Goal: Information Seeking & Learning: Check status

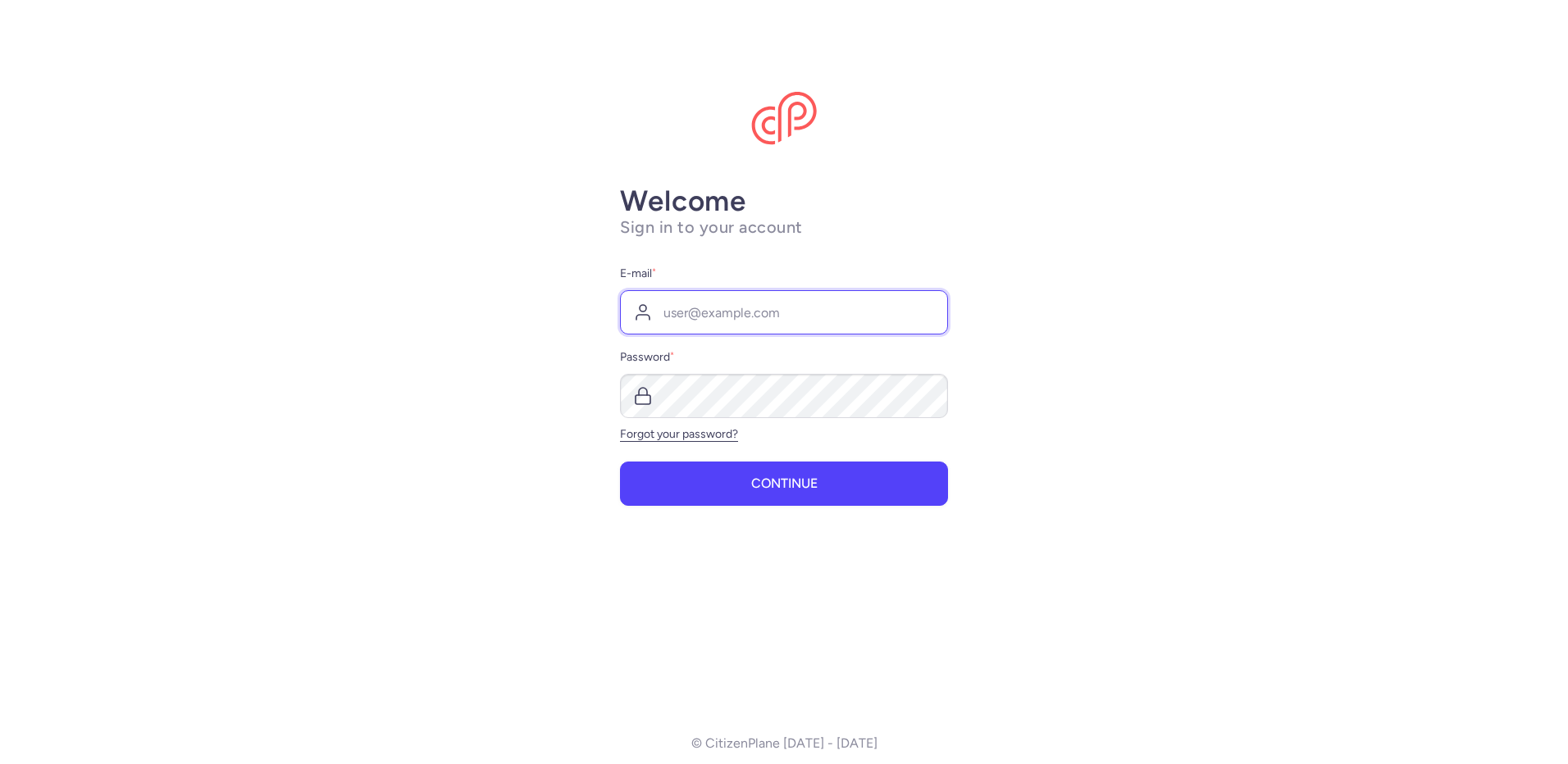
click at [822, 307] on input "E-mail *" at bounding box center [784, 312] width 328 height 44
type input "[EMAIL_ADDRESS][DOMAIN_NAME]"
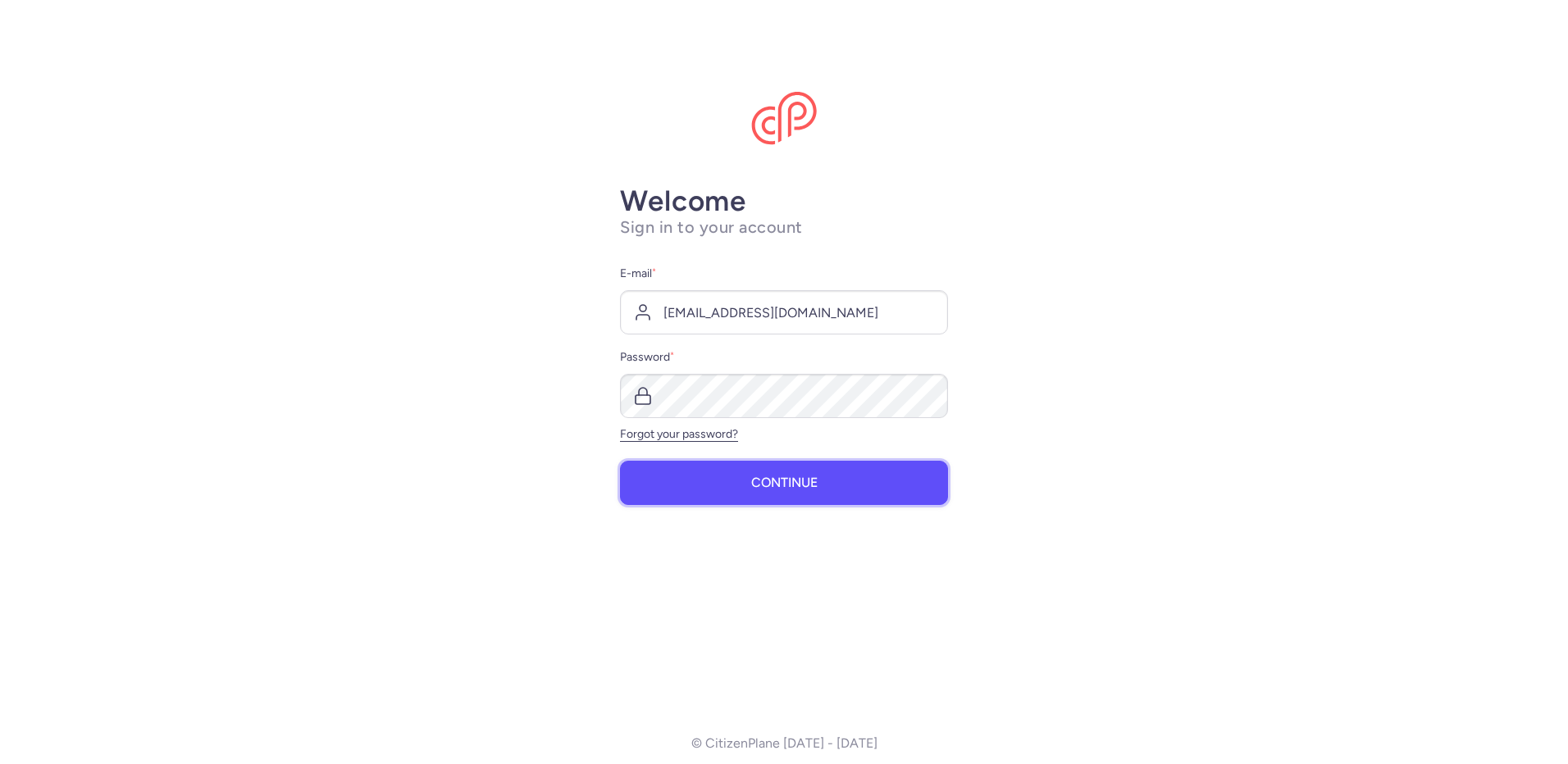
drag, startPoint x: 801, startPoint y: 487, endPoint x: 829, endPoint y: 475, distance: 30.5
click at [802, 487] on span "Continue" at bounding box center [785, 482] width 67 height 15
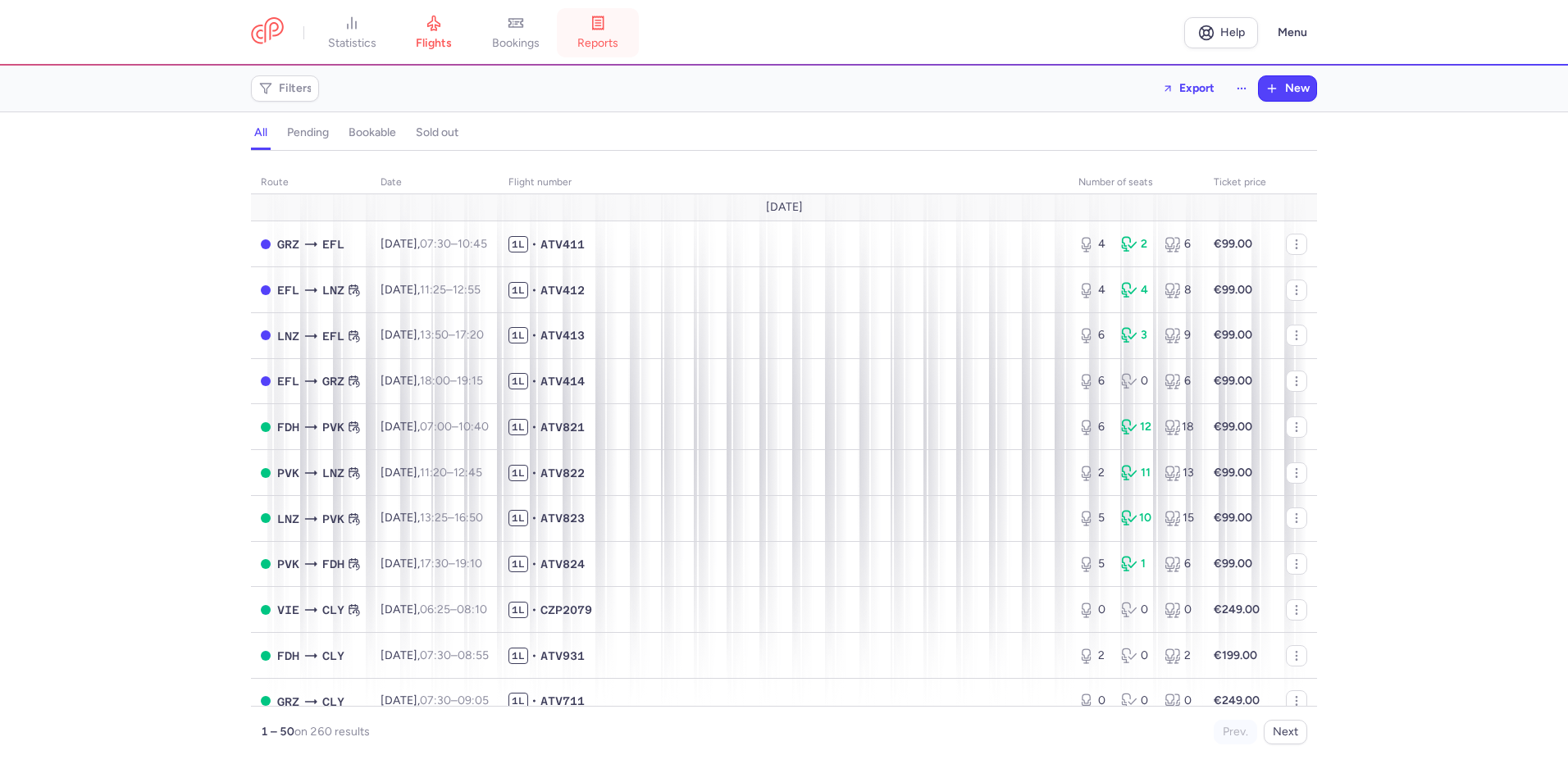
click at [615, 36] on span "reports" at bounding box center [598, 43] width 41 height 15
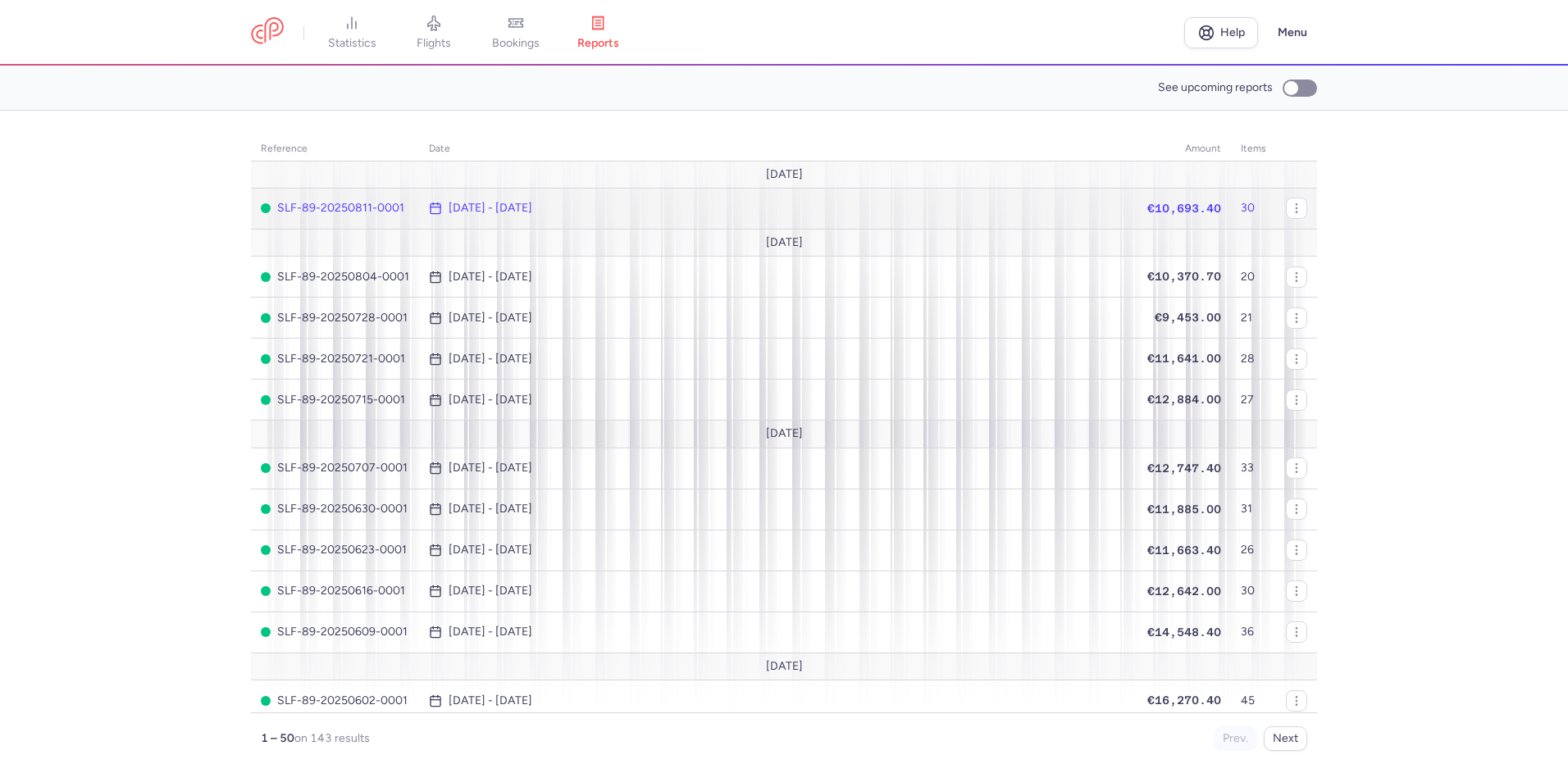
click at [505, 205] on time "Aug 4, 2025 - Aug 11, 2025" at bounding box center [490, 207] width 84 height 13
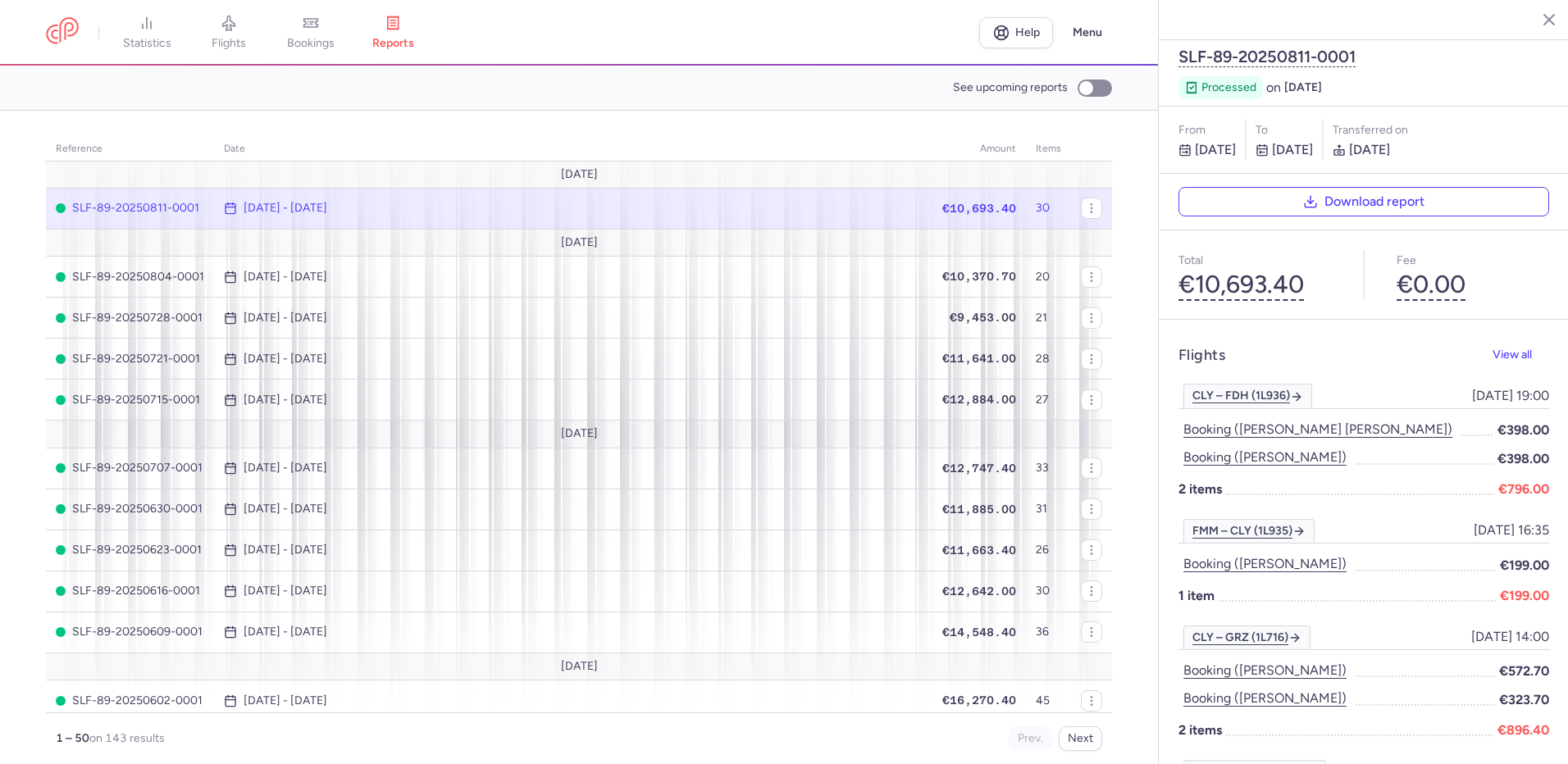
click at [1174, 230] on div "Total €10,693.40" at bounding box center [1255, 275] width 192 height 89
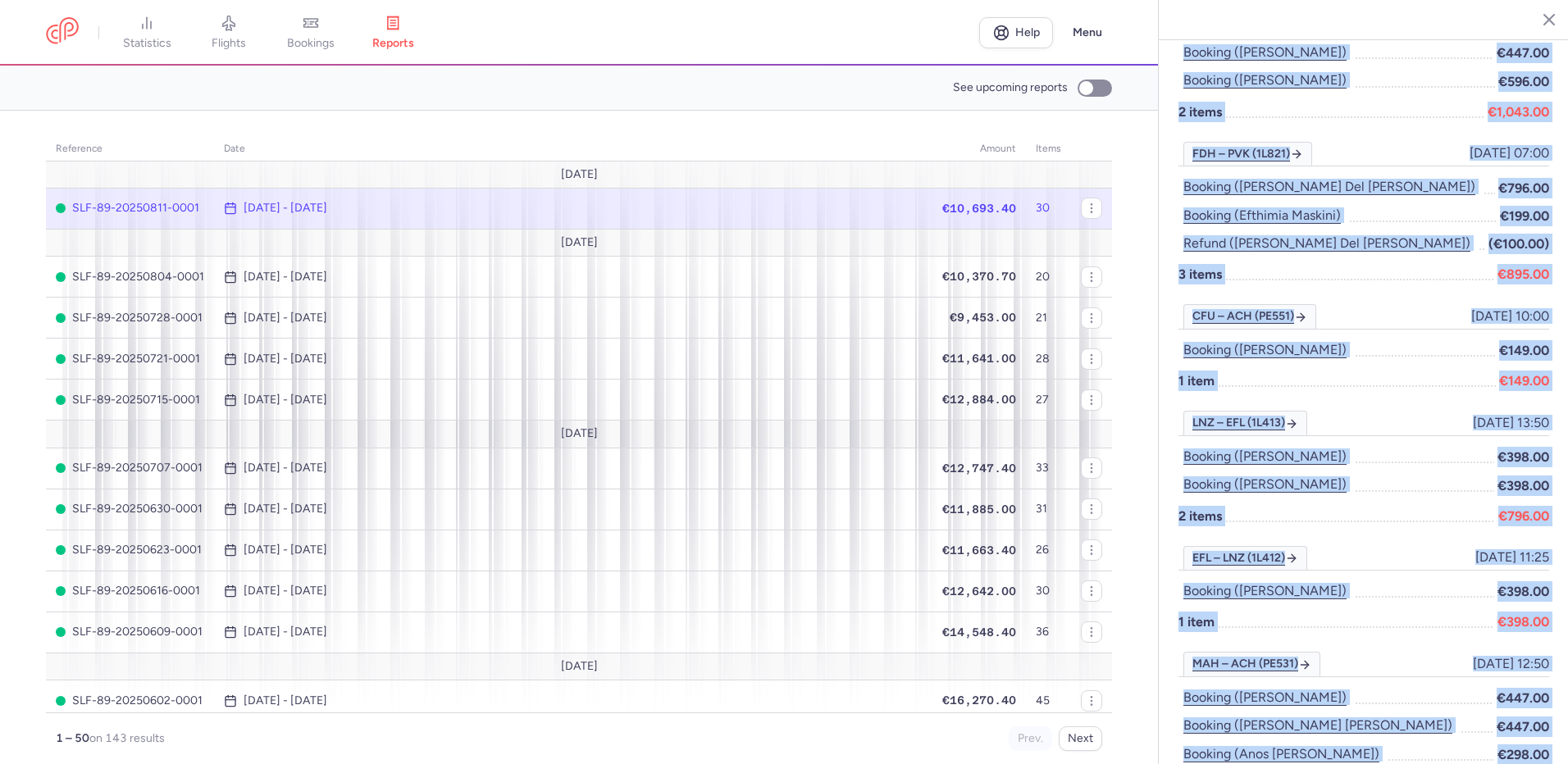
scroll to position [1698, 0]
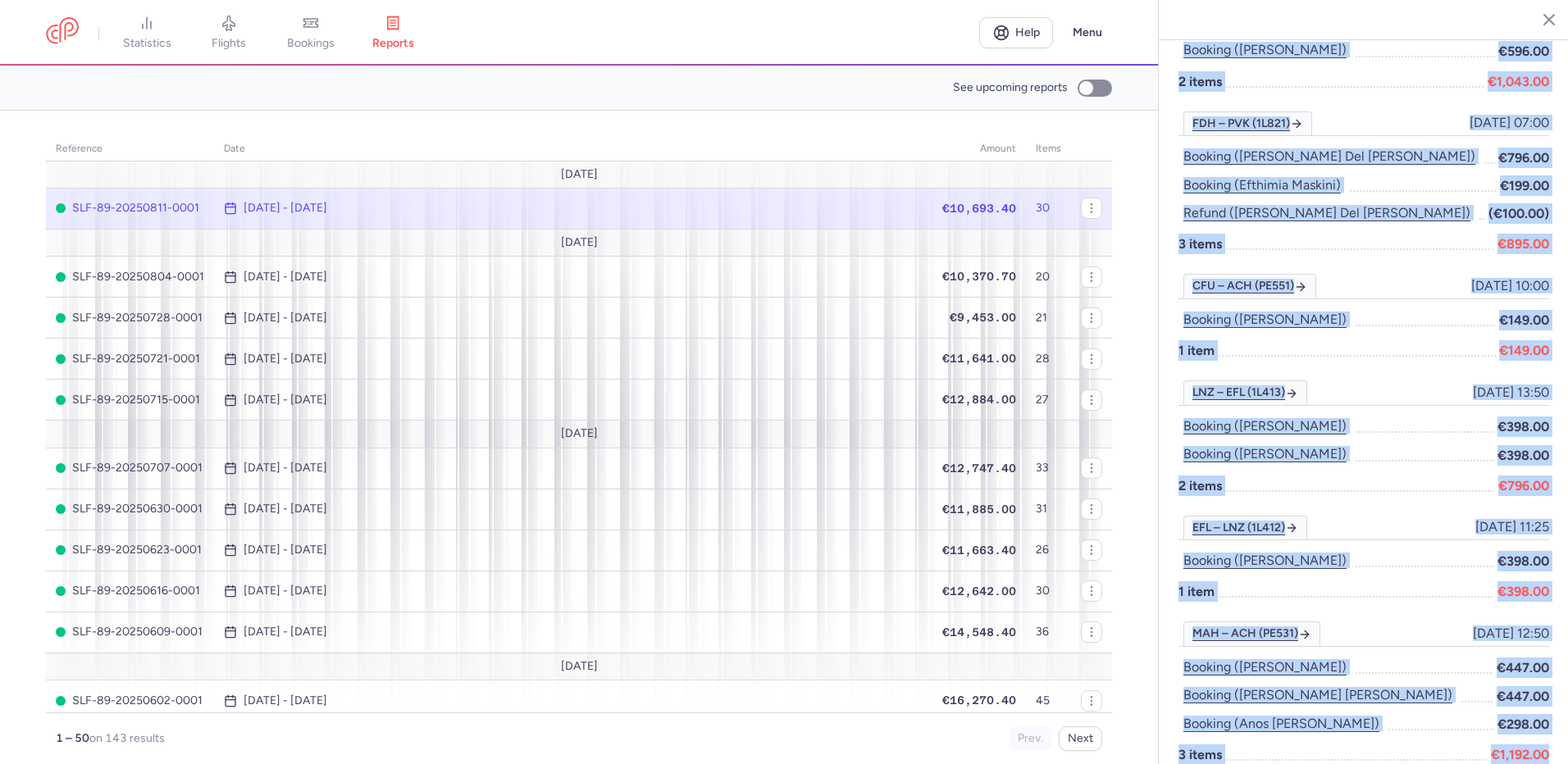
drag, startPoint x: 1177, startPoint y: 217, endPoint x: 1559, endPoint y: 753, distance: 658.2
click at [1559, 753] on div "SLF-89-20250811-0001 processed on Aug 11, 2025 From Aug 4, 2025 to Aug 11, 2025…" at bounding box center [1364, 382] width 410 height 764
drag, startPoint x: 1559, startPoint y: 753, endPoint x: 1348, endPoint y: 580, distance: 272.9
click at [1093, 29] on button "Menu" at bounding box center [1088, 32] width 50 height 31
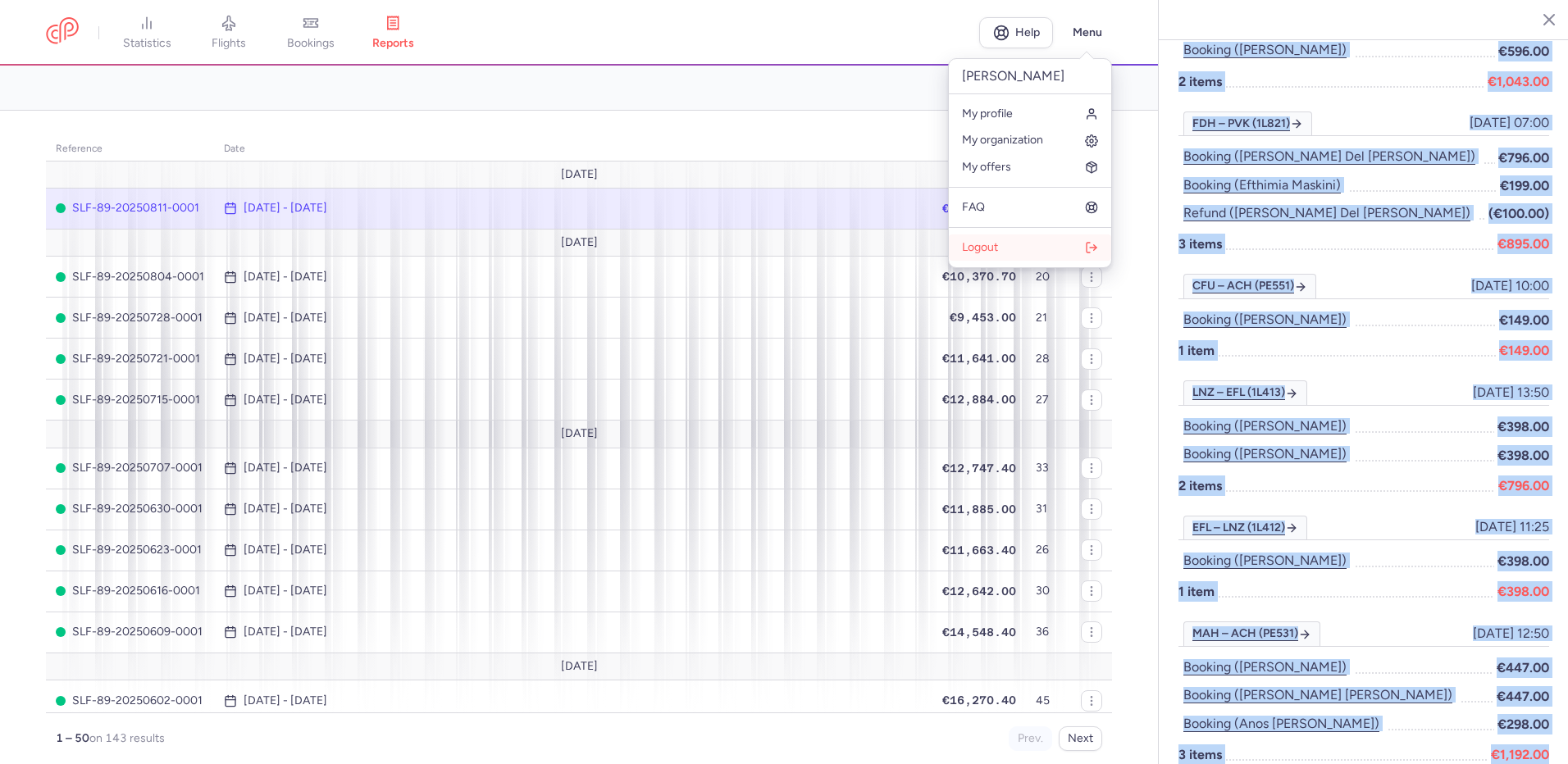
click at [992, 244] on span "Logout" at bounding box center [980, 247] width 36 height 13
